Goal: Find specific page/section: Find specific page/section

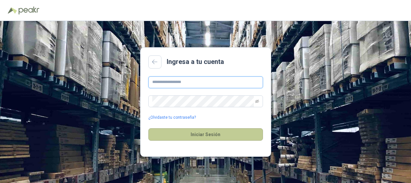
type input "**********"
click at [198, 134] on button "Iniciar Sesión" at bounding box center [205, 134] width 115 height 12
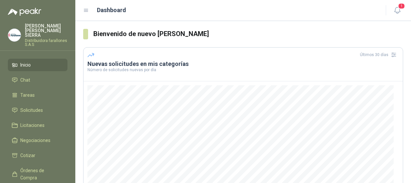
click at [48, 61] on li "Inicio" at bounding box center [38, 64] width 52 height 7
click at [37, 106] on span "Solicitudes" at bounding box center [31, 109] width 23 height 7
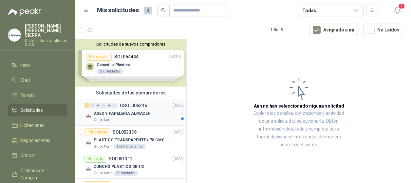
scroll to position [56, 0]
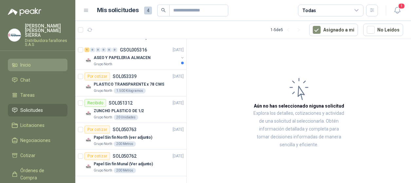
click at [40, 61] on li "Inicio" at bounding box center [38, 64] width 52 height 7
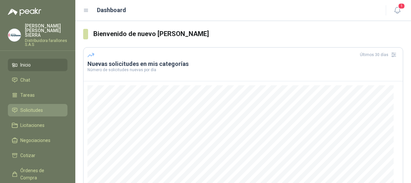
click at [40, 106] on span "Solicitudes" at bounding box center [31, 109] width 23 height 7
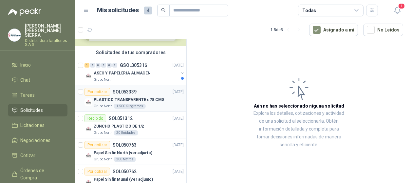
scroll to position [56, 0]
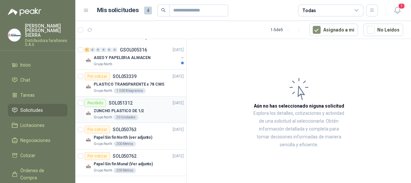
click at [104, 109] on p "ZUNCHO PLASTICO DE 1/2" at bounding box center [119, 111] width 50 height 6
